Goal: Task Accomplishment & Management: Use online tool/utility

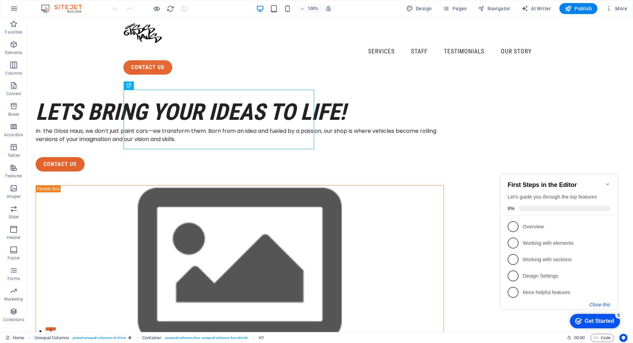
click at [596, 303] on button "Close this" at bounding box center [599, 304] width 21 height 5
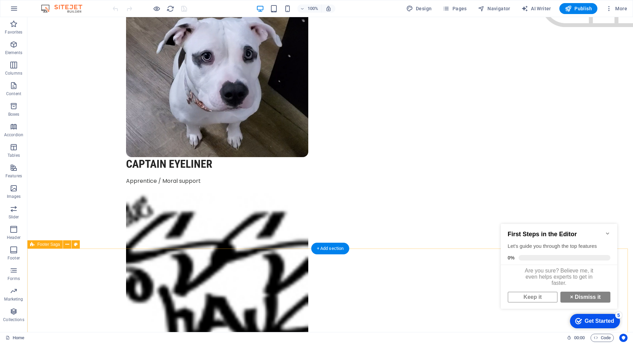
scroll to position [1870, 0]
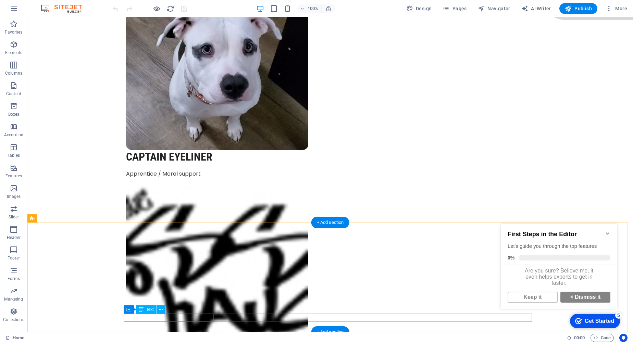
click at [151, 310] on span "Text" at bounding box center [150, 310] width 8 height 4
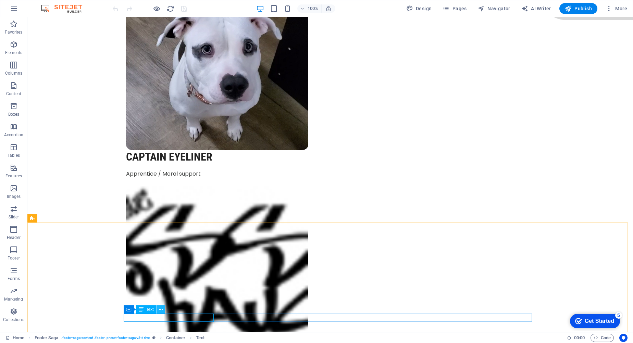
click at [160, 309] on icon at bounding box center [161, 309] width 4 height 7
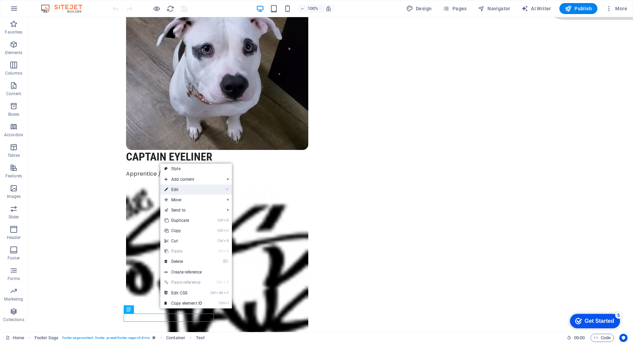
click at [176, 190] on link "⏎ Edit" at bounding box center [183, 190] width 46 height 10
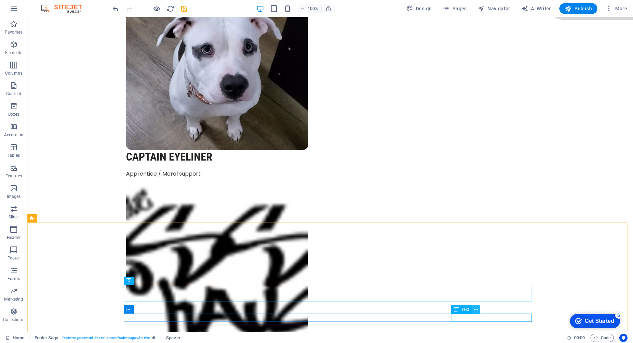
click at [478, 310] on button at bounding box center [476, 310] width 8 height 8
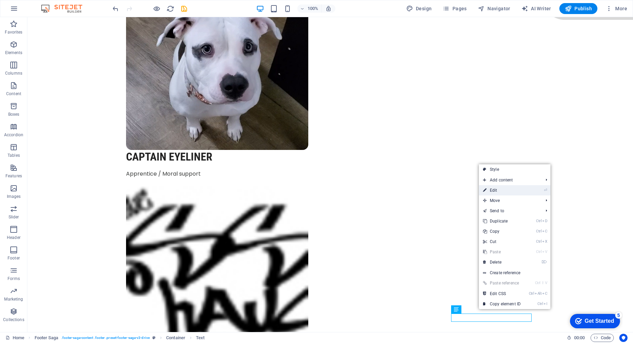
click at [506, 192] on link "⏎ Edit" at bounding box center [502, 190] width 46 height 10
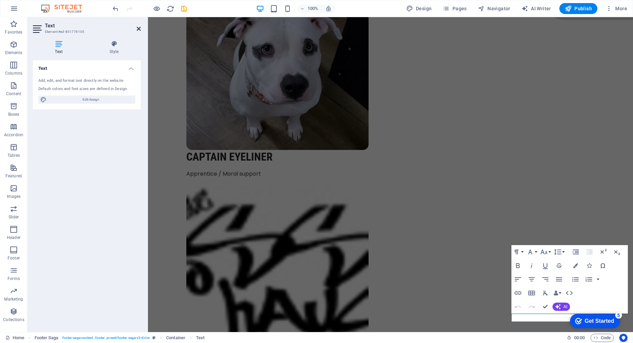
click at [140, 28] on icon at bounding box center [139, 28] width 4 height 5
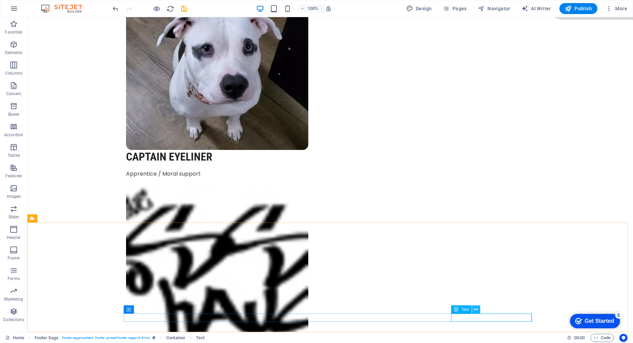
click at [476, 308] on icon at bounding box center [476, 309] width 4 height 7
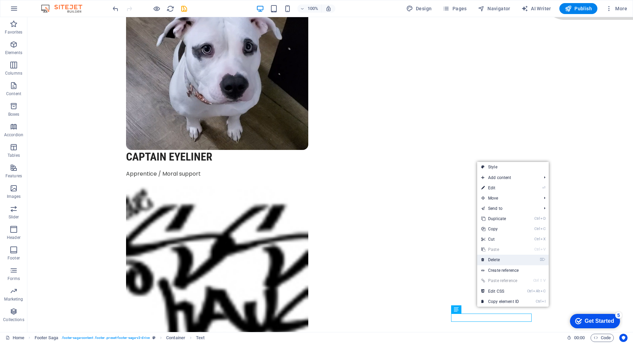
click at [488, 259] on link "⌦ Delete" at bounding box center [500, 260] width 46 height 10
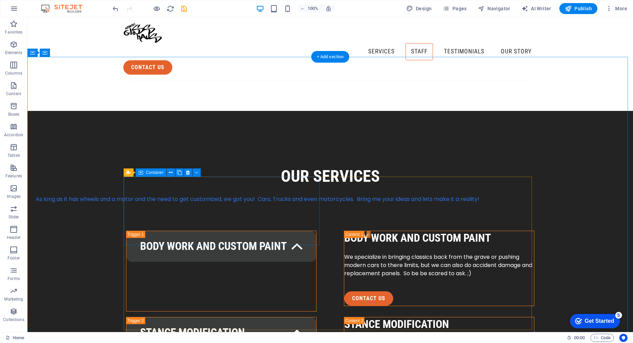
scroll to position [911, 0]
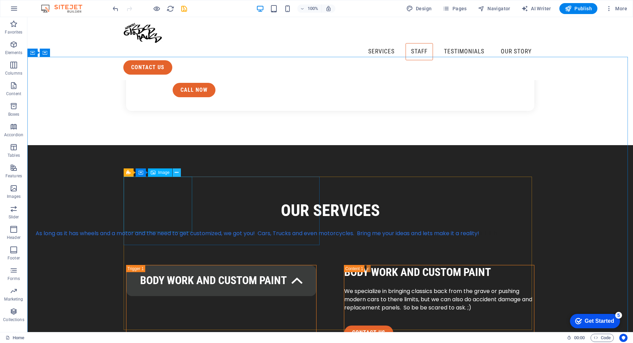
click at [177, 172] on icon at bounding box center [177, 172] width 4 height 7
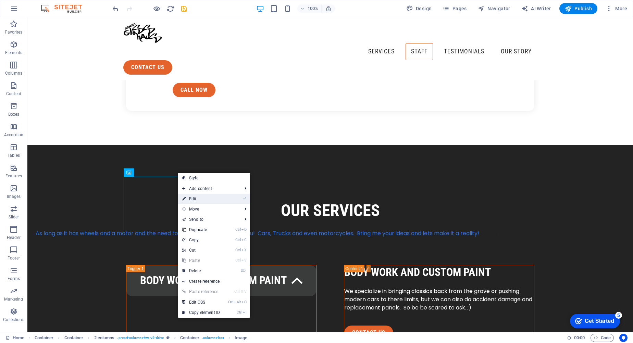
click at [191, 197] on link "⏎ Edit" at bounding box center [201, 199] width 46 height 10
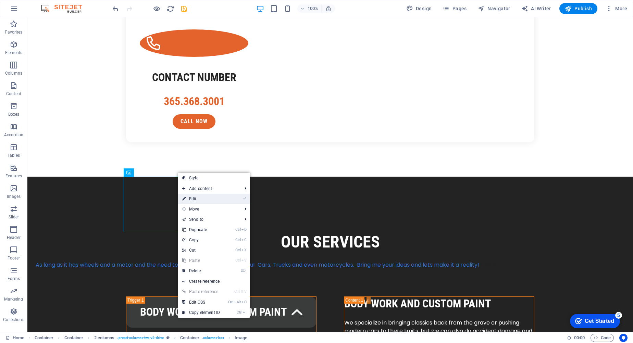
select select "px"
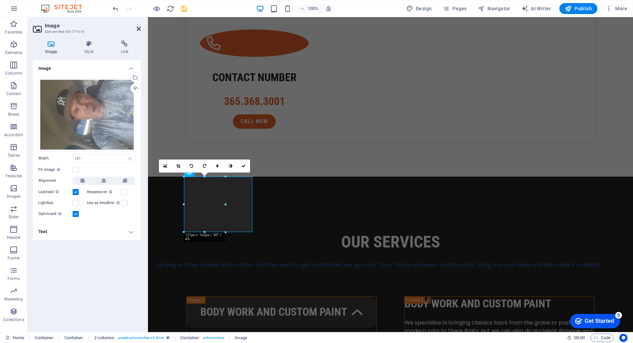
click at [137, 26] on icon at bounding box center [139, 28] width 4 height 5
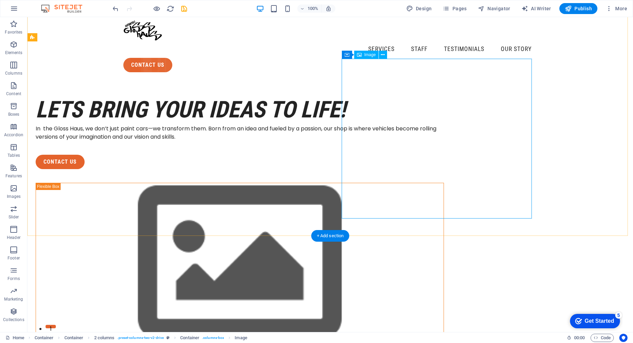
scroll to position [0, 0]
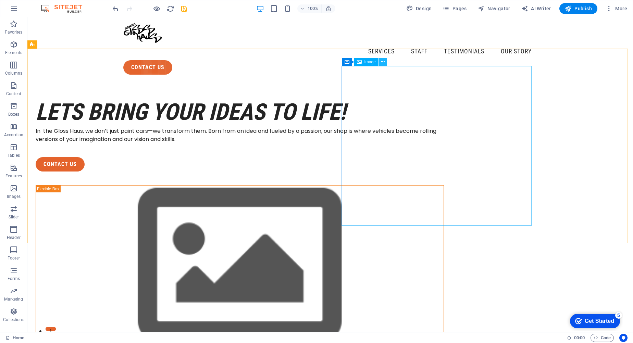
click at [383, 64] on icon at bounding box center [383, 62] width 4 height 7
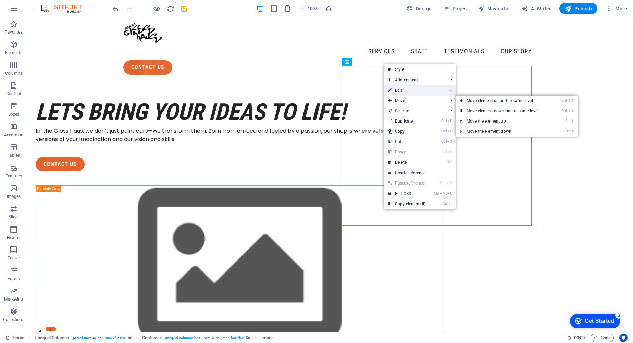
click at [401, 91] on link "⏎ Edit" at bounding box center [407, 90] width 46 height 10
select select "%"
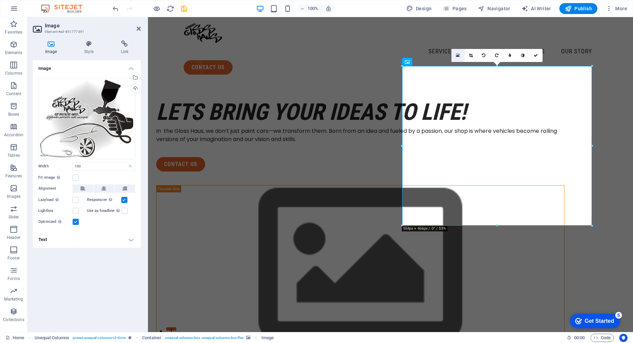
click at [457, 55] on icon at bounding box center [458, 55] width 4 height 5
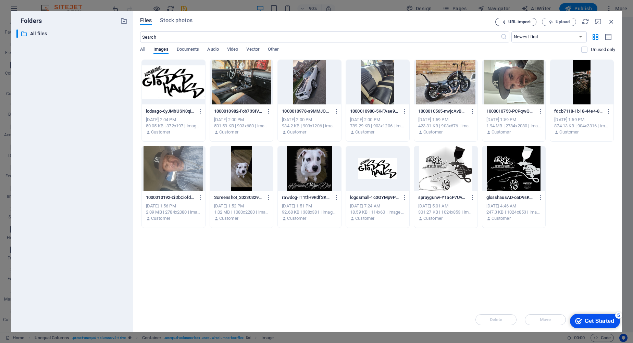
click at [513, 21] on span "URL import" at bounding box center [519, 22] width 22 height 4
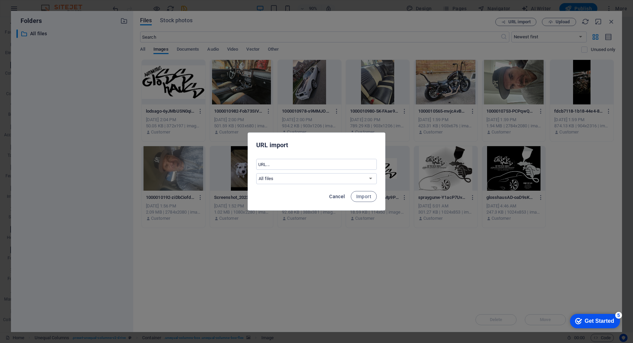
click at [337, 194] on span "Cancel" at bounding box center [337, 196] width 16 height 5
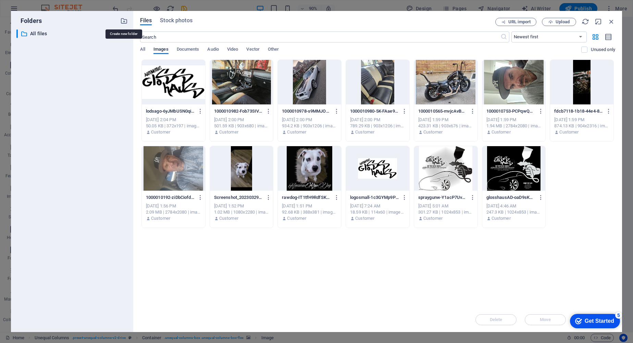
click at [127, 19] on icon "button" at bounding box center [124, 21] width 8 height 8
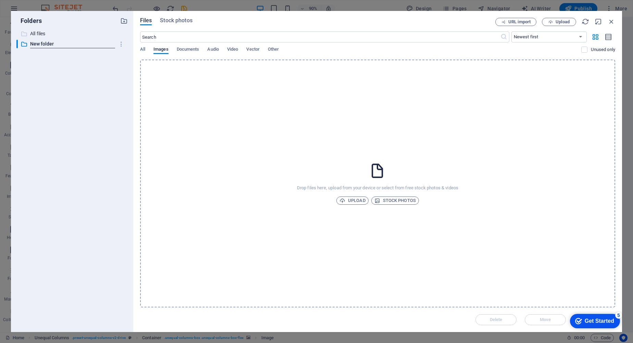
click at [33, 29] on div "​ All files All files" at bounding box center [65, 33] width 99 height 9
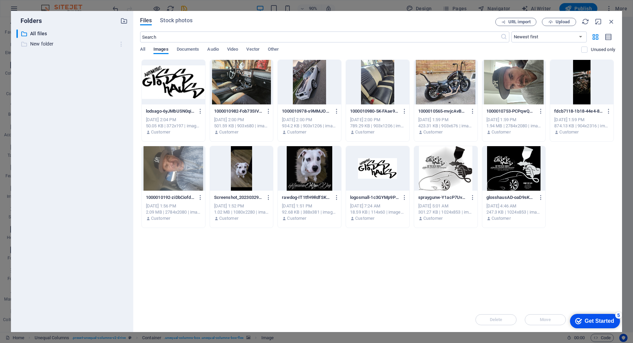
click at [122, 45] on icon "button" at bounding box center [121, 44] width 7 height 7
click at [125, 95] on h6 "Delete" at bounding box center [127, 95] width 20 height 8
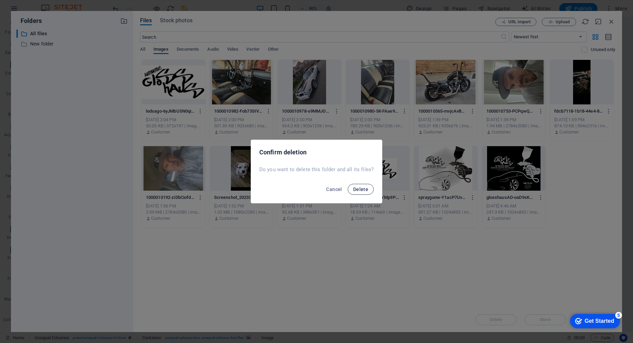
click at [359, 189] on span "Delete" at bounding box center [360, 189] width 15 height 5
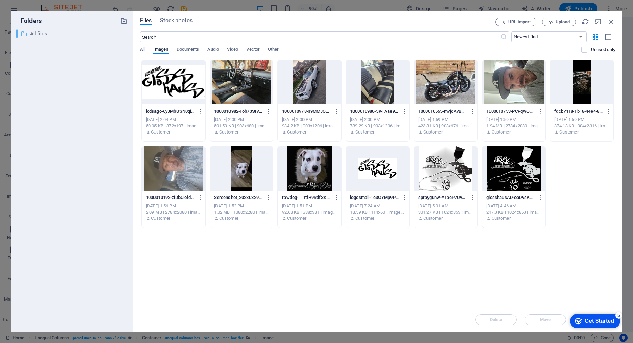
click at [43, 34] on p "All files" at bounding box center [72, 34] width 85 height 8
click at [564, 23] on span "Upload" at bounding box center [563, 22] width 14 height 4
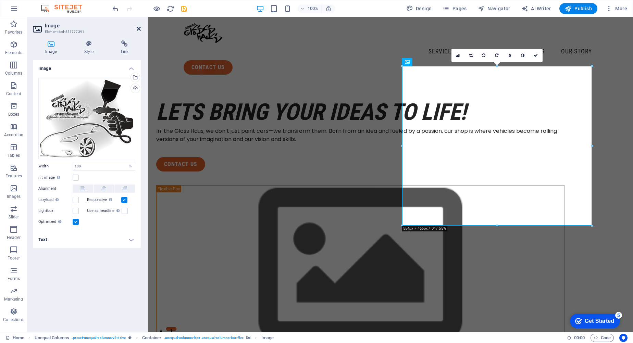
click at [138, 28] on icon at bounding box center [139, 28] width 4 height 5
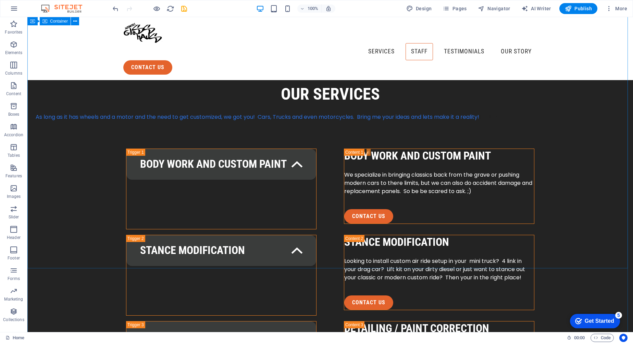
scroll to position [993, 0]
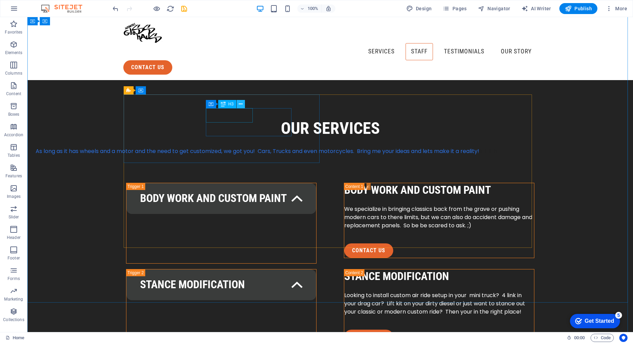
click at [243, 105] on button at bounding box center [241, 104] width 8 height 8
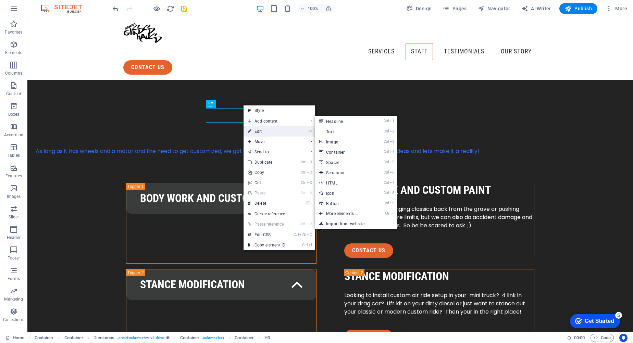
click at [259, 131] on link "⏎ Edit" at bounding box center [267, 131] width 46 height 10
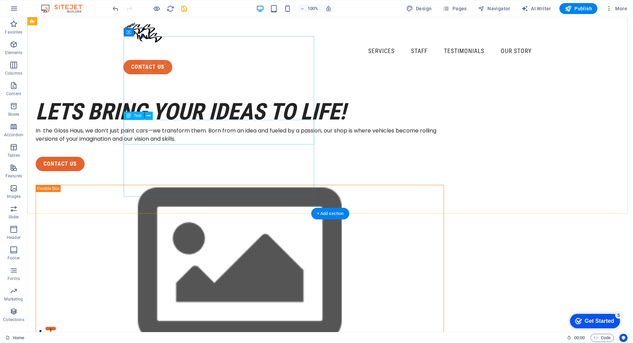
scroll to position [0, 0]
click at [583, 7] on span "Publish" at bounding box center [578, 8] width 27 height 7
